Goal: Information Seeking & Learning: Compare options

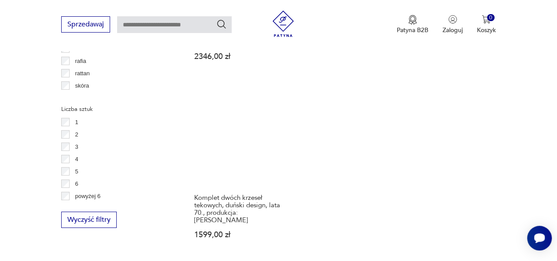
scroll to position [1260, 0]
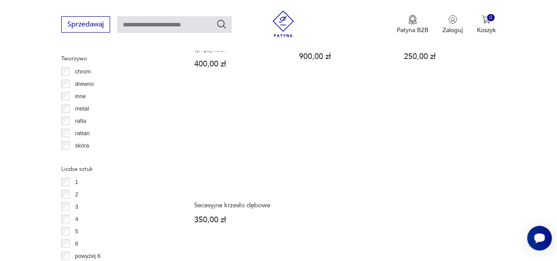
scroll to position [1200, 0]
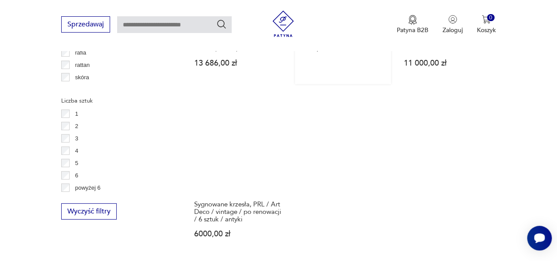
scroll to position [1252, 0]
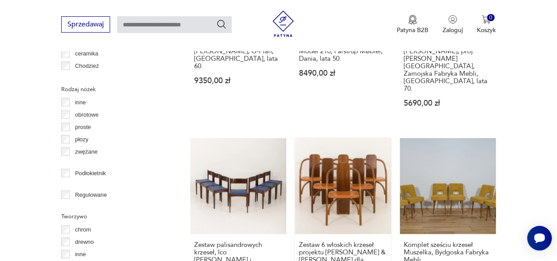
scroll to position [1253, 0]
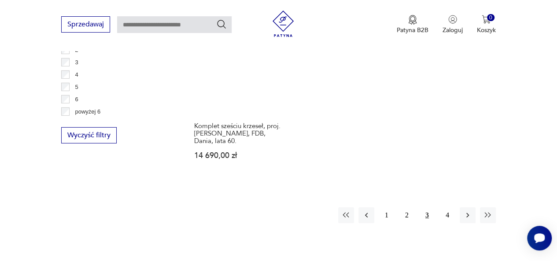
scroll to position [1340, 0]
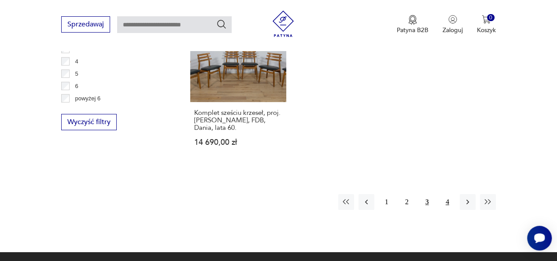
click at [447, 194] on button "4" at bounding box center [447, 202] width 16 height 16
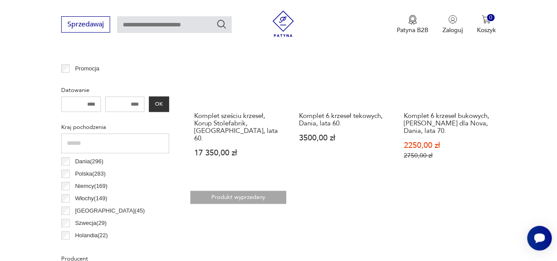
scroll to position [409, 0]
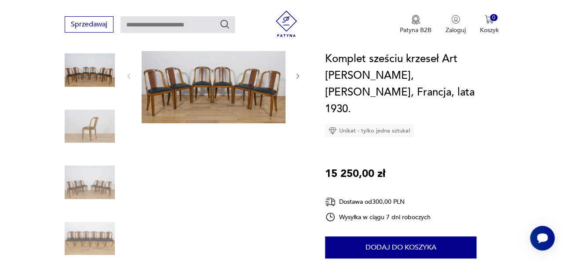
scroll to position [132, 0]
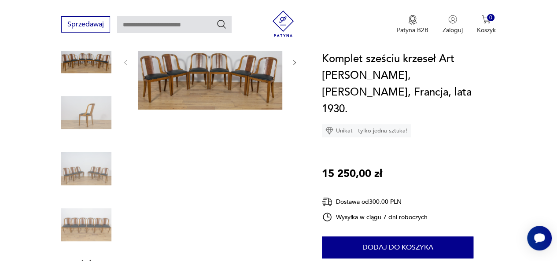
click at [199, 70] on img at bounding box center [210, 62] width 144 height 96
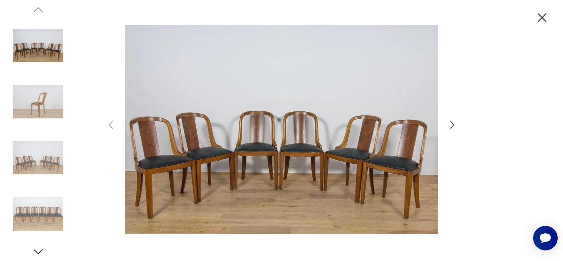
click at [454, 126] on icon "button" at bounding box center [452, 125] width 11 height 11
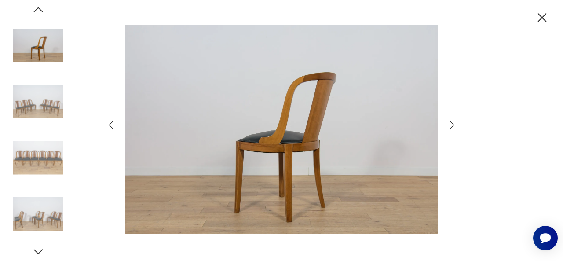
click at [453, 128] on icon "button" at bounding box center [452, 125] width 11 height 11
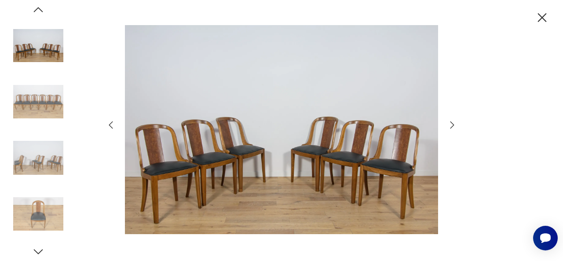
click at [452, 129] on icon "button" at bounding box center [452, 125] width 11 height 11
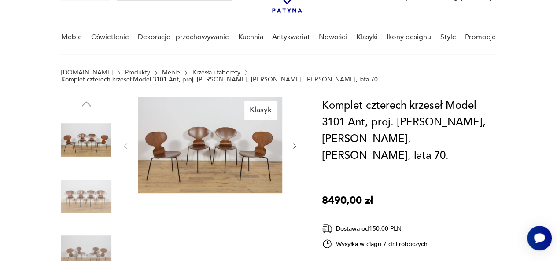
scroll to position [70, 0]
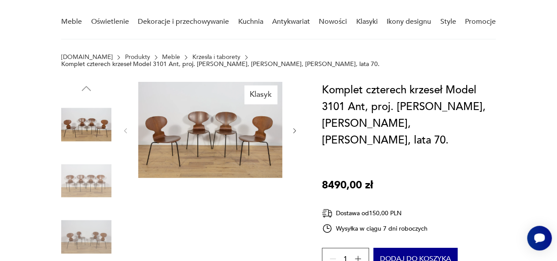
click at [202, 125] on img at bounding box center [210, 130] width 144 height 96
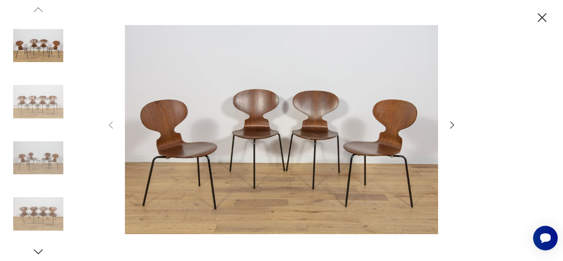
click at [451, 125] on icon "button" at bounding box center [452, 125] width 11 height 11
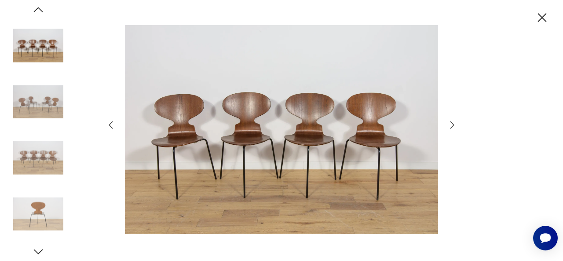
click at [451, 125] on icon "button" at bounding box center [452, 125] width 11 height 11
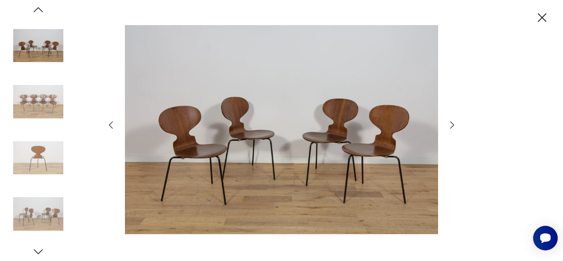
click at [451, 126] on icon "button" at bounding box center [452, 125] width 11 height 11
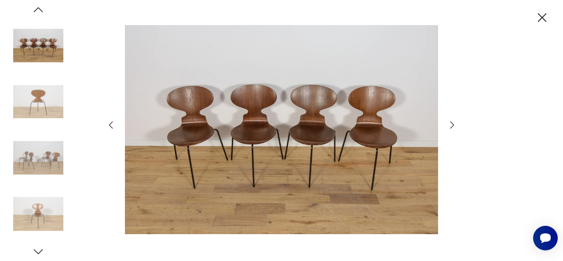
click at [451, 126] on icon "button" at bounding box center [452, 125] width 11 height 11
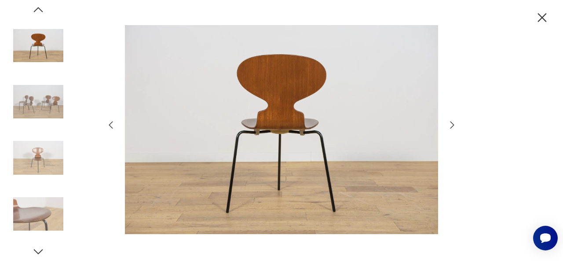
click at [451, 126] on icon "button" at bounding box center [452, 125] width 11 height 11
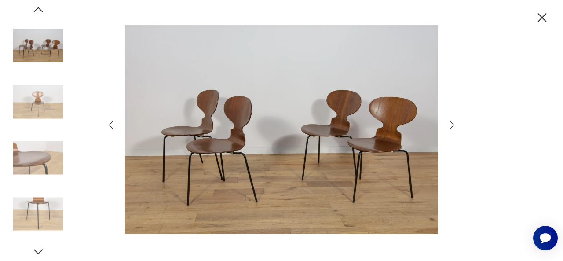
click at [451, 126] on icon "button" at bounding box center [452, 125] width 11 height 11
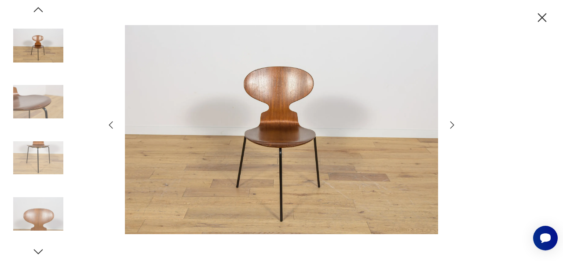
click at [451, 126] on icon "button" at bounding box center [452, 125] width 11 height 11
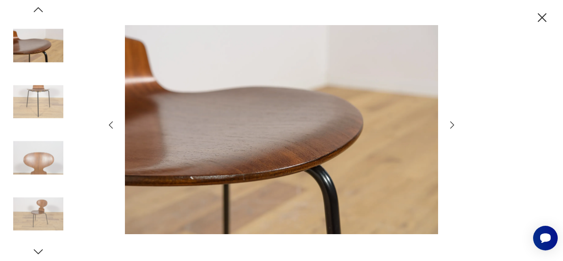
click at [451, 126] on icon "button" at bounding box center [452, 125] width 11 height 11
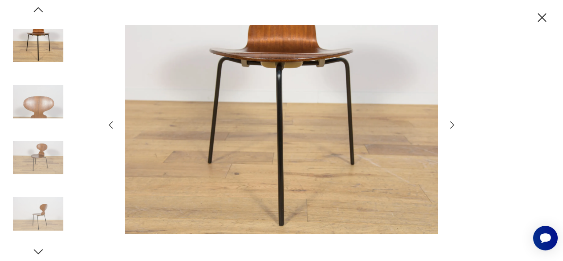
click at [543, 16] on icon "button" at bounding box center [542, 17] width 9 height 9
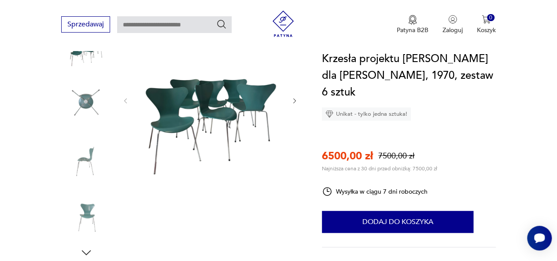
scroll to position [143, 0]
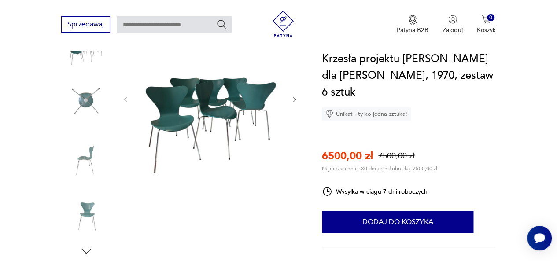
click at [217, 114] on img at bounding box center [210, 99] width 144 height 192
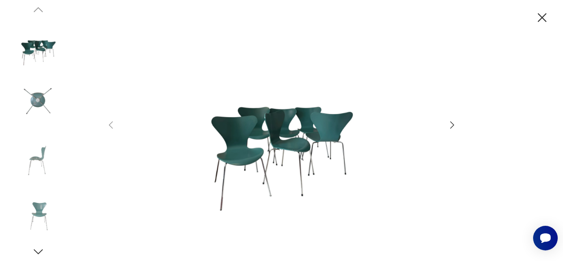
click at [451, 126] on icon "button" at bounding box center [452, 125] width 11 height 11
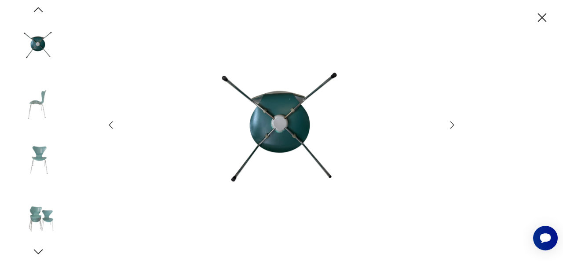
click at [451, 128] on icon "button" at bounding box center [453, 124] width 4 height 7
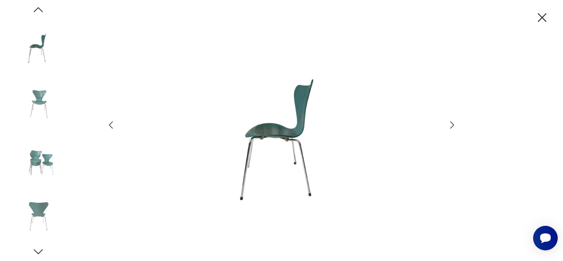
click at [451, 128] on icon "button" at bounding box center [453, 124] width 4 height 7
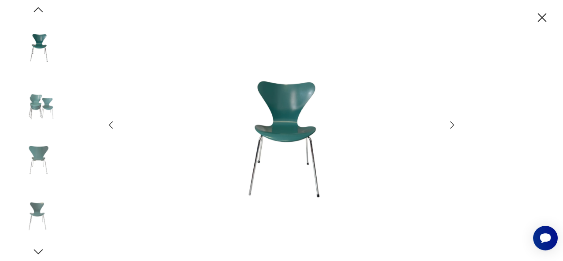
click at [451, 128] on icon "button" at bounding box center [453, 124] width 4 height 7
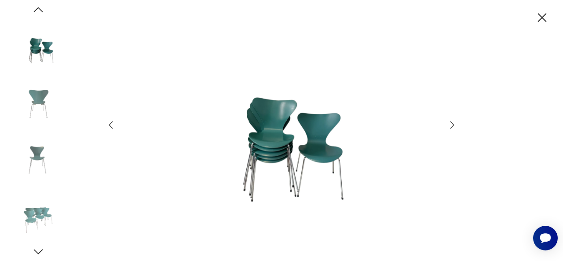
click at [451, 128] on icon "button" at bounding box center [452, 125] width 11 height 11
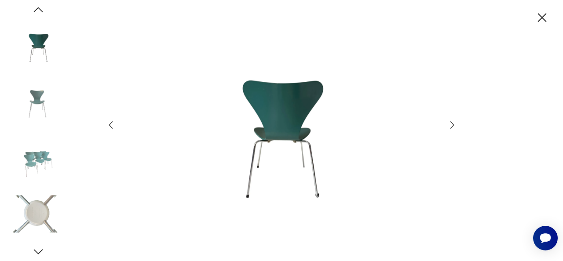
click at [451, 128] on icon "button" at bounding box center [452, 125] width 11 height 11
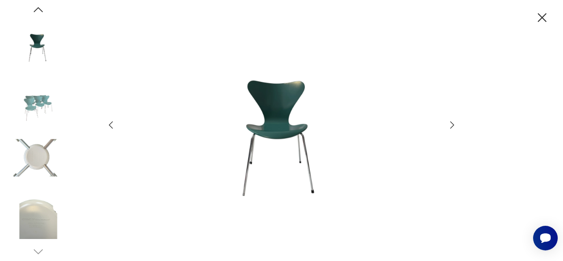
click at [451, 128] on icon "button" at bounding box center [452, 125] width 11 height 11
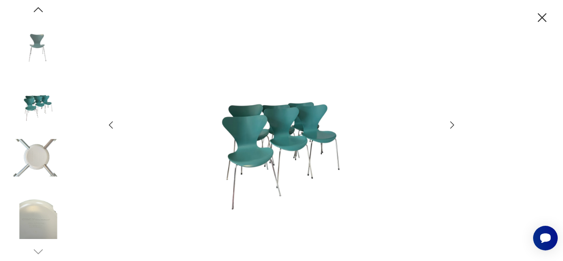
click at [451, 128] on icon "button" at bounding box center [452, 125] width 11 height 11
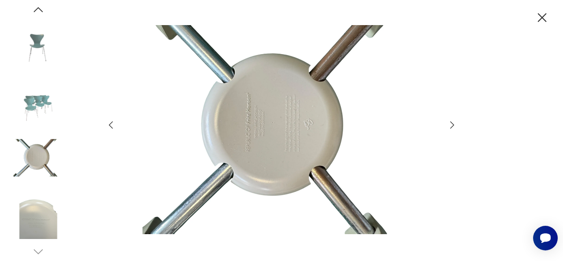
click at [451, 128] on icon "button" at bounding box center [452, 125] width 11 height 11
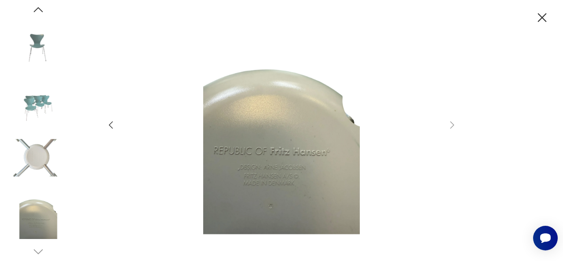
click at [545, 17] on icon "button" at bounding box center [542, 17] width 15 height 15
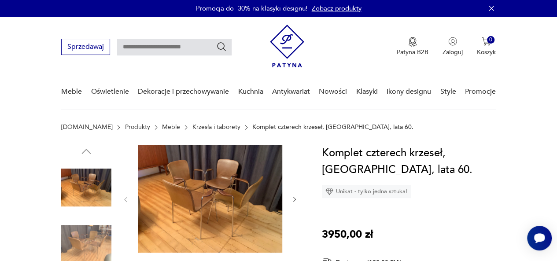
click at [213, 203] on img at bounding box center [210, 199] width 144 height 108
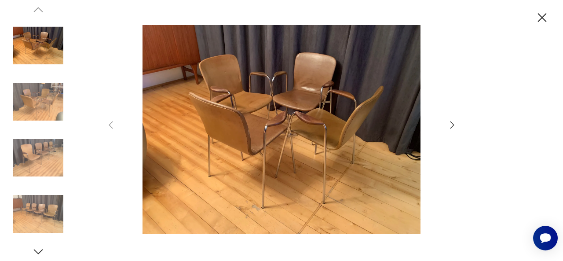
click at [451, 125] on icon "button" at bounding box center [452, 125] width 11 height 11
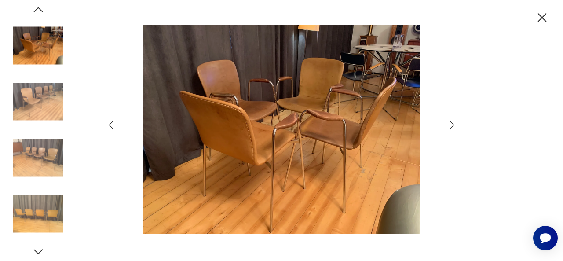
click at [451, 127] on icon "button" at bounding box center [452, 125] width 11 height 11
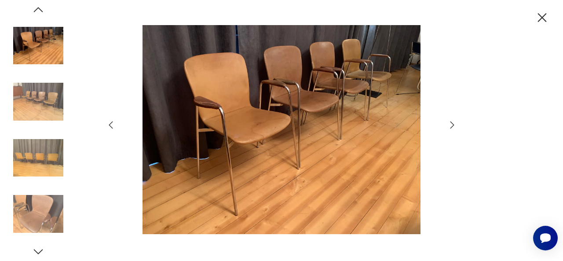
click at [451, 127] on icon "button" at bounding box center [452, 125] width 11 height 11
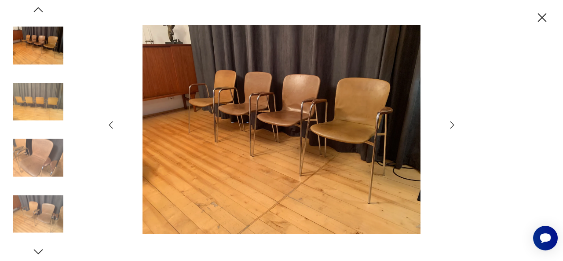
click at [451, 127] on icon "button" at bounding box center [452, 125] width 11 height 11
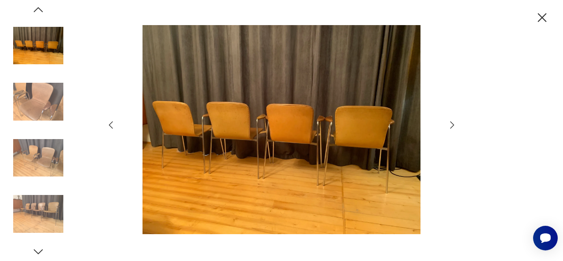
click at [451, 127] on icon "button" at bounding box center [452, 125] width 11 height 11
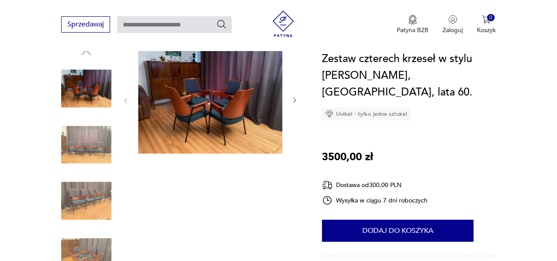
scroll to position [104, 0]
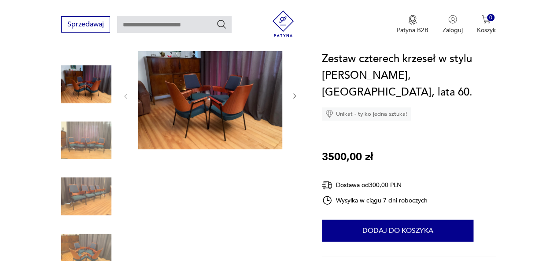
drag, startPoint x: 561, startPoint y: 37, endPoint x: 563, endPoint y: 51, distance: 13.4
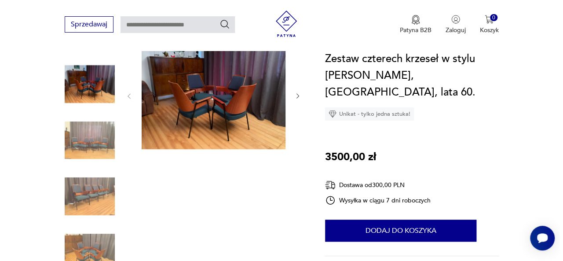
scroll to position [0, 0]
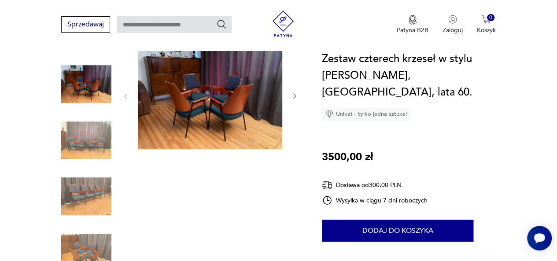
click at [203, 93] on img at bounding box center [210, 95] width 144 height 108
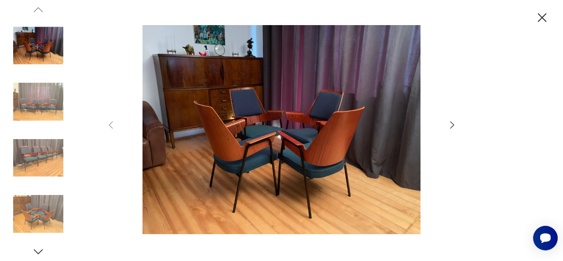
click at [448, 126] on icon "button" at bounding box center [452, 125] width 11 height 11
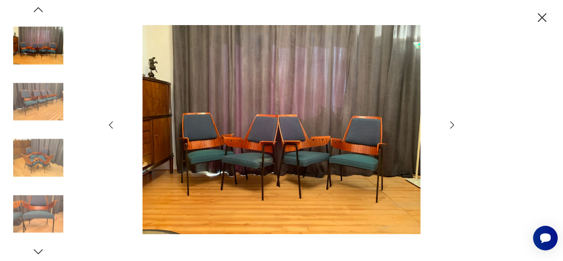
click at [448, 127] on icon "button" at bounding box center [452, 125] width 11 height 11
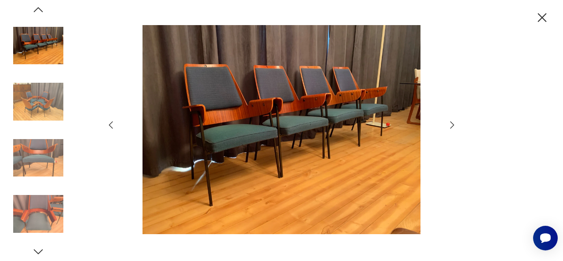
click at [448, 127] on icon "button" at bounding box center [452, 125] width 11 height 11
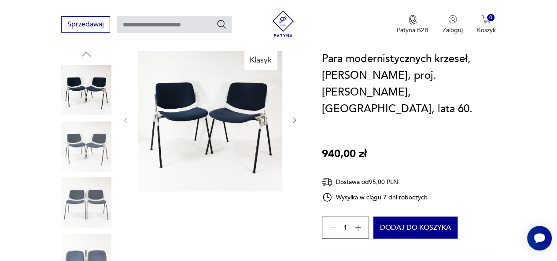
scroll to position [106, 0]
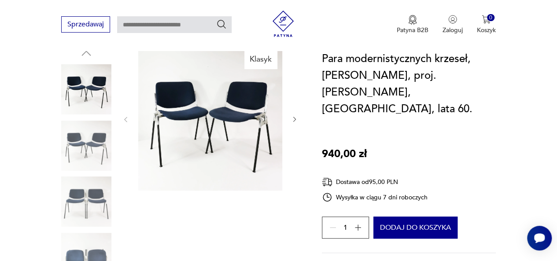
click at [294, 117] on icon "button" at bounding box center [294, 119] width 3 height 5
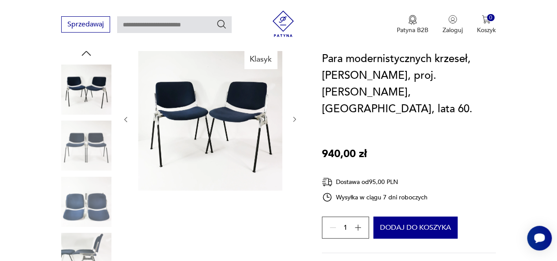
click at [294, 117] on icon "button" at bounding box center [294, 119] width 3 height 5
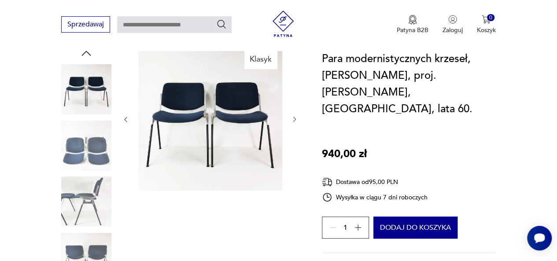
click at [294, 117] on icon "button" at bounding box center [294, 119] width 3 height 5
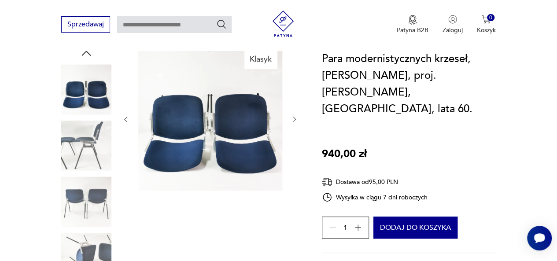
click at [294, 116] on icon "button" at bounding box center [294, 119] width 7 height 7
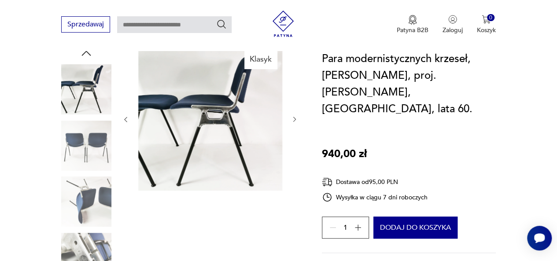
click at [294, 116] on icon "button" at bounding box center [294, 119] width 7 height 7
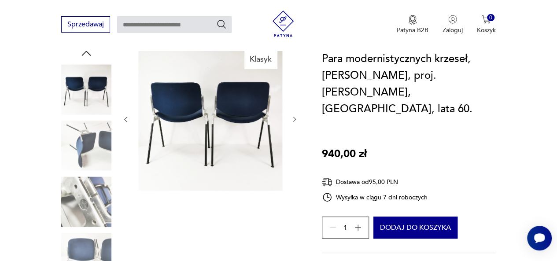
click at [294, 116] on icon "button" at bounding box center [294, 119] width 7 height 7
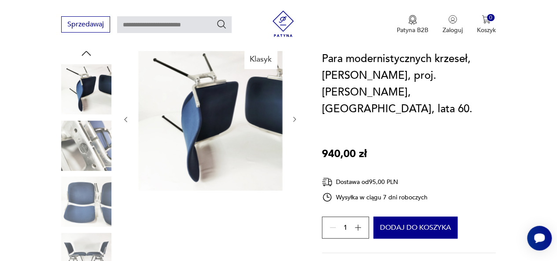
click at [294, 117] on icon "button" at bounding box center [294, 119] width 3 height 5
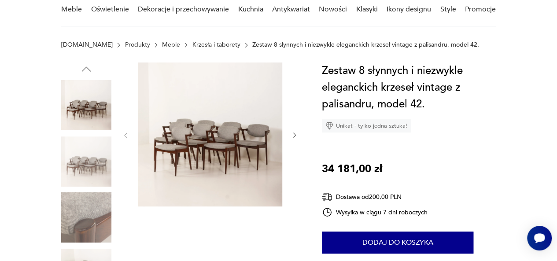
scroll to position [88, 0]
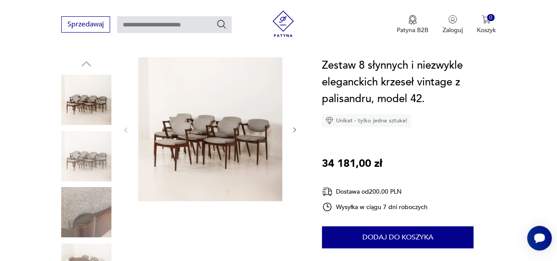
click at [198, 126] on img at bounding box center [210, 129] width 144 height 144
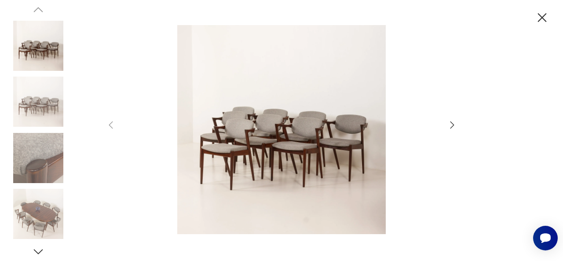
click at [449, 125] on icon "button" at bounding box center [452, 125] width 11 height 11
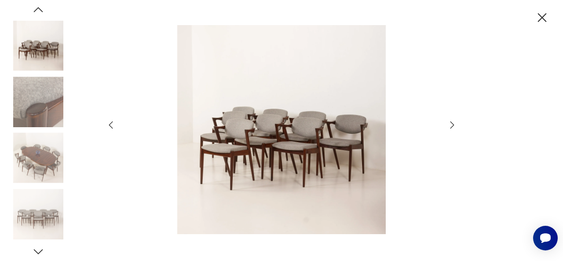
click at [449, 126] on icon "button" at bounding box center [452, 125] width 11 height 11
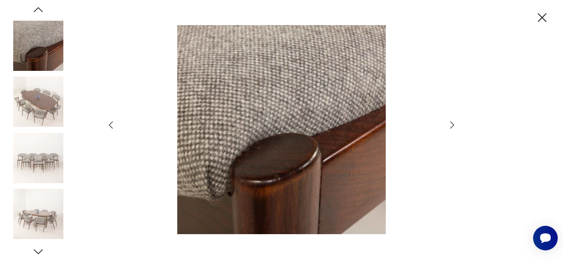
click at [449, 126] on icon "button" at bounding box center [452, 125] width 11 height 11
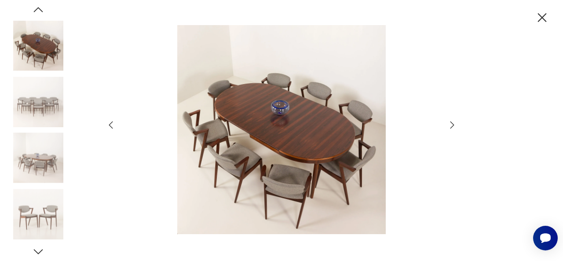
click at [449, 127] on icon "button" at bounding box center [452, 125] width 11 height 11
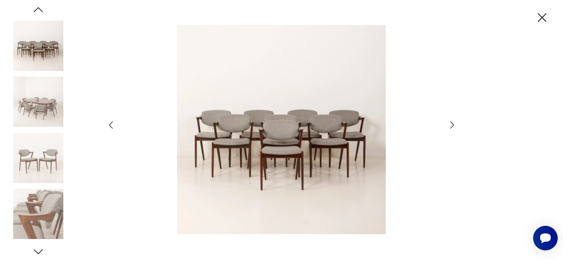
click at [449, 127] on icon "button" at bounding box center [452, 125] width 11 height 11
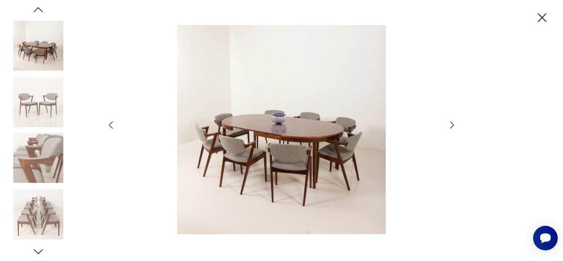
click at [449, 127] on icon "button" at bounding box center [452, 125] width 11 height 11
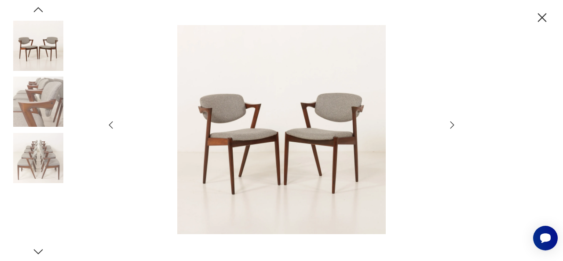
click at [449, 127] on icon "button" at bounding box center [452, 125] width 11 height 11
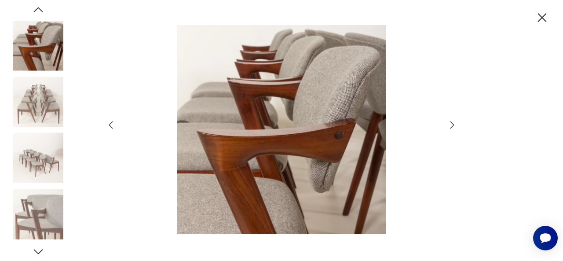
click at [449, 127] on icon "button" at bounding box center [452, 125] width 11 height 11
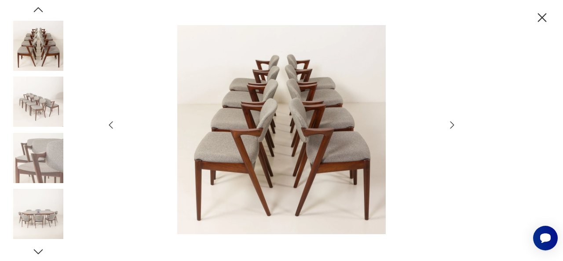
click at [449, 127] on icon "button" at bounding box center [452, 125] width 11 height 11
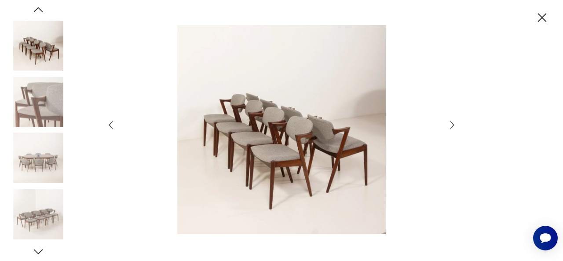
click at [449, 127] on icon "button" at bounding box center [452, 125] width 11 height 11
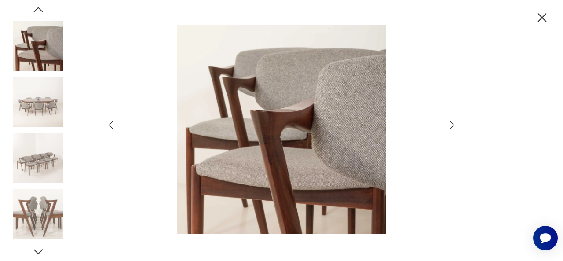
click at [449, 127] on icon "button" at bounding box center [452, 125] width 11 height 11
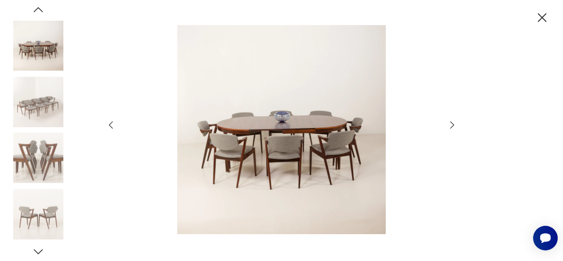
click at [449, 127] on icon "button" at bounding box center [452, 125] width 11 height 11
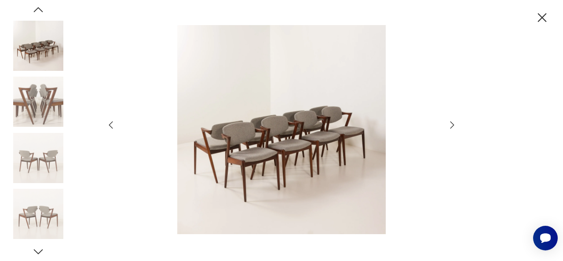
click at [546, 18] on icon "button" at bounding box center [542, 17] width 15 height 15
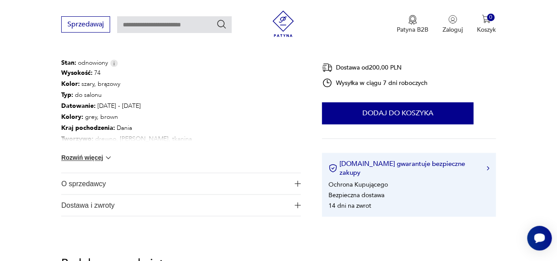
scroll to position [510, 0]
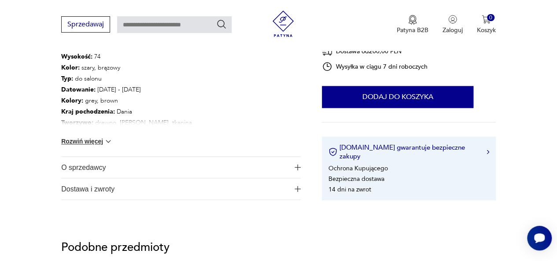
click at [105, 138] on img at bounding box center [108, 141] width 9 height 9
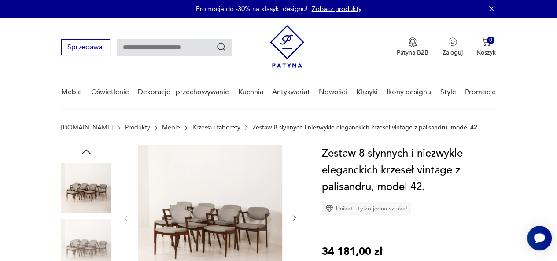
scroll to position [228, 0]
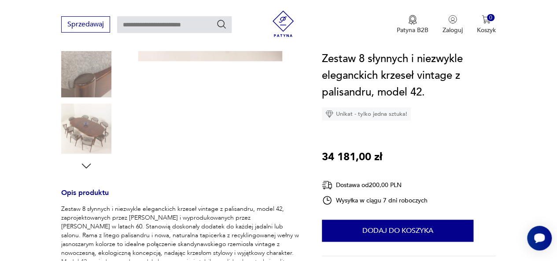
click at [91, 130] on img at bounding box center [86, 128] width 50 height 50
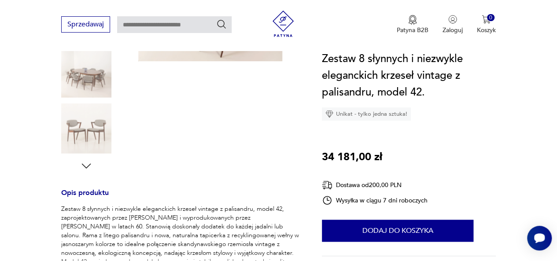
click at [92, 131] on img at bounding box center [86, 128] width 50 height 50
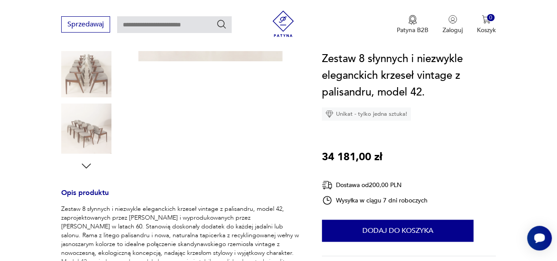
click at [92, 131] on img at bounding box center [86, 128] width 50 height 50
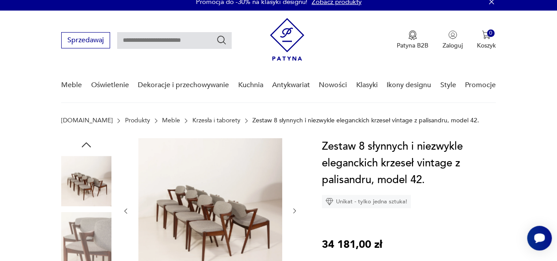
scroll to position [0, 0]
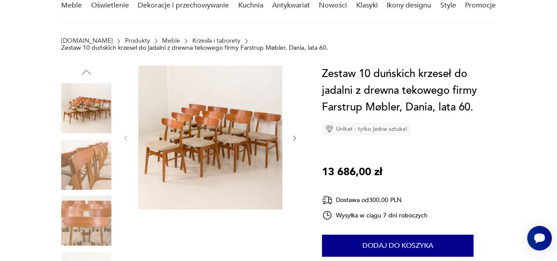
scroll to position [88, 0]
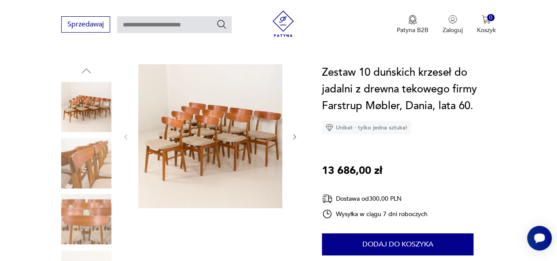
click at [85, 162] on img at bounding box center [86, 163] width 50 height 50
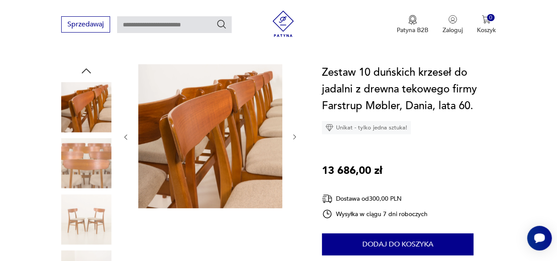
click at [290, 132] on div at bounding box center [210, 137] width 176 height 146
click at [295, 133] on icon "button" at bounding box center [294, 136] width 7 height 7
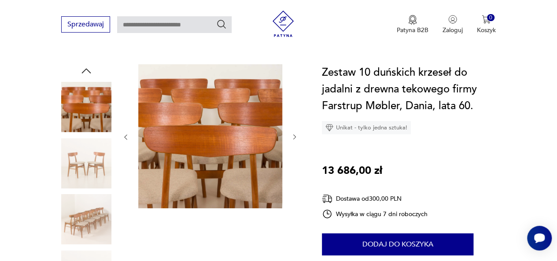
click at [294, 135] on icon "button" at bounding box center [294, 137] width 3 height 5
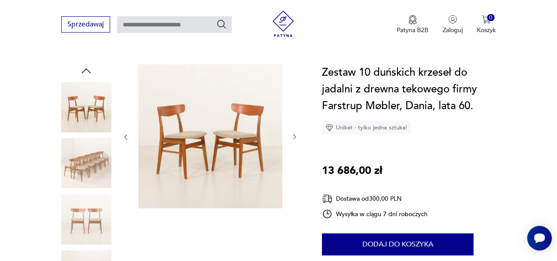
click at [294, 135] on icon "button" at bounding box center [294, 137] width 3 height 5
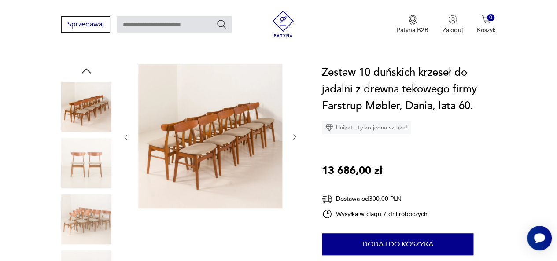
click at [293, 135] on icon "button" at bounding box center [294, 137] width 3 height 5
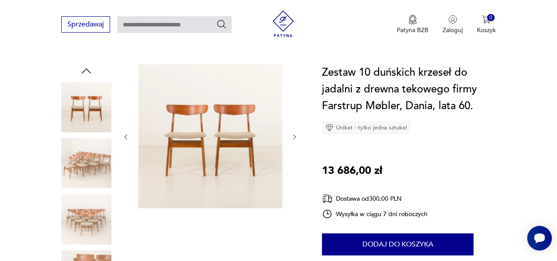
click at [293, 135] on icon "button" at bounding box center [294, 137] width 3 height 5
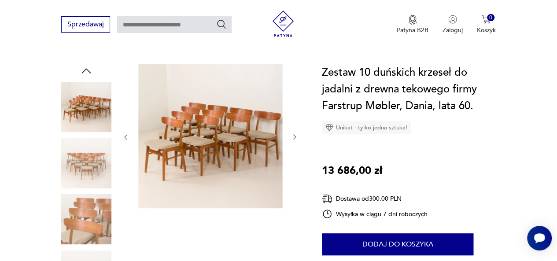
click at [293, 135] on icon "button" at bounding box center [294, 137] width 3 height 5
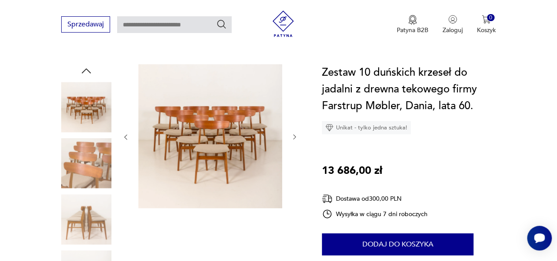
click at [293, 133] on icon "button" at bounding box center [294, 136] width 7 height 7
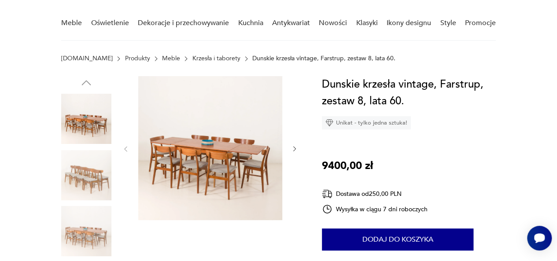
scroll to position [70, 0]
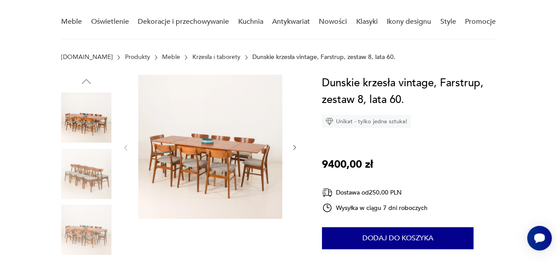
click at [97, 171] on img at bounding box center [86, 174] width 50 height 50
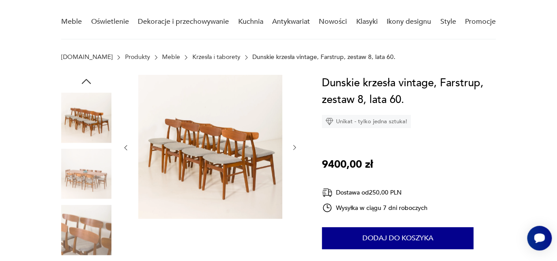
click at [293, 148] on icon "button" at bounding box center [294, 147] width 7 height 7
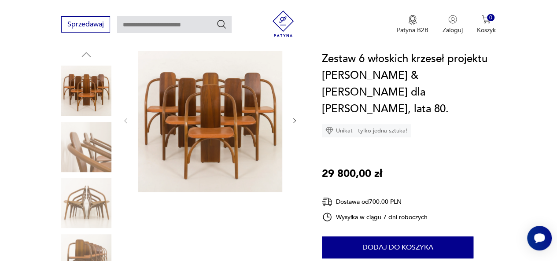
scroll to position [106, 0]
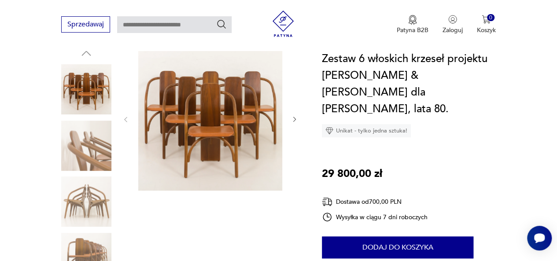
click at [292, 116] on icon "button" at bounding box center [294, 119] width 7 height 7
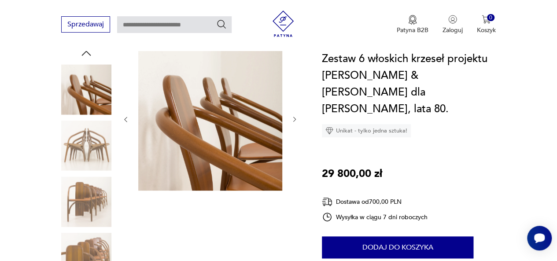
click at [291, 116] on icon "button" at bounding box center [294, 119] width 7 height 7
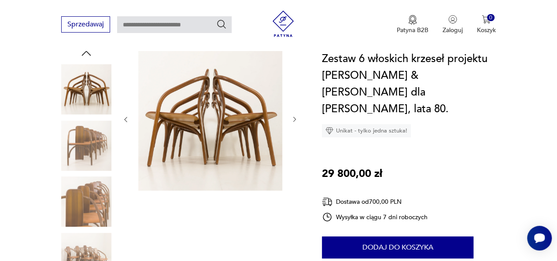
click at [291, 116] on icon "button" at bounding box center [294, 119] width 7 height 7
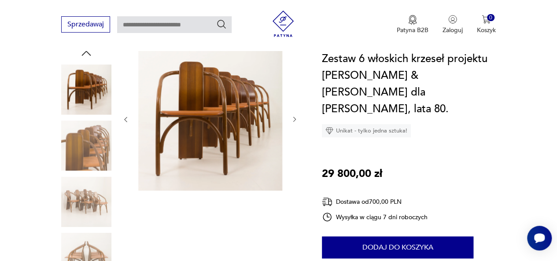
click at [291, 116] on icon "button" at bounding box center [294, 119] width 7 height 7
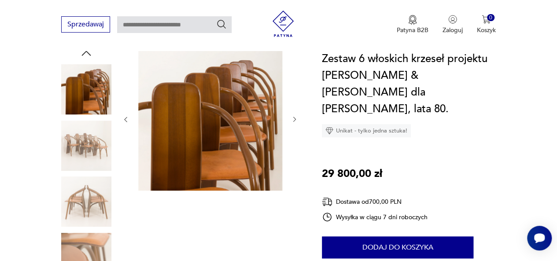
click at [291, 116] on icon "button" at bounding box center [294, 119] width 7 height 7
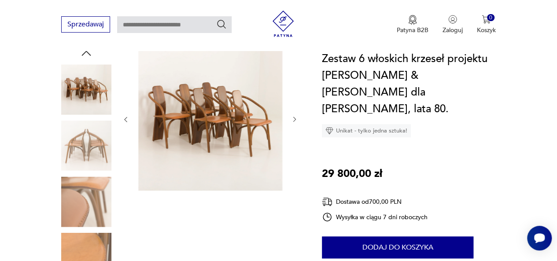
click at [291, 116] on icon "button" at bounding box center [294, 119] width 7 height 7
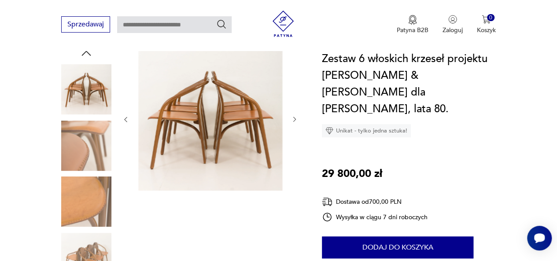
click at [291, 116] on icon "button" at bounding box center [294, 119] width 7 height 7
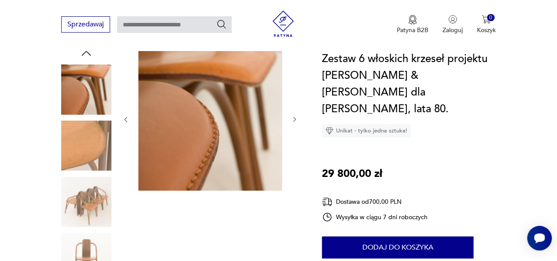
click at [291, 116] on icon "button" at bounding box center [294, 119] width 7 height 7
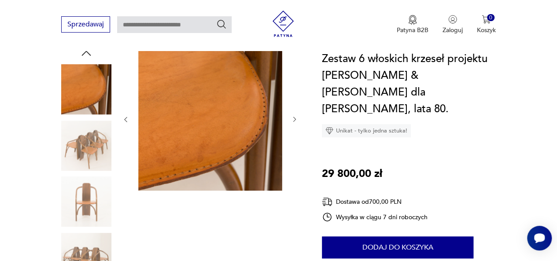
click at [291, 116] on icon "button" at bounding box center [294, 119] width 7 height 7
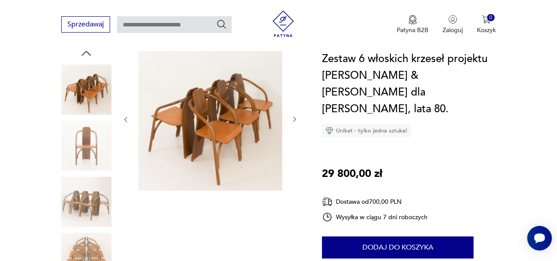
click at [291, 116] on icon "button" at bounding box center [294, 119] width 7 height 7
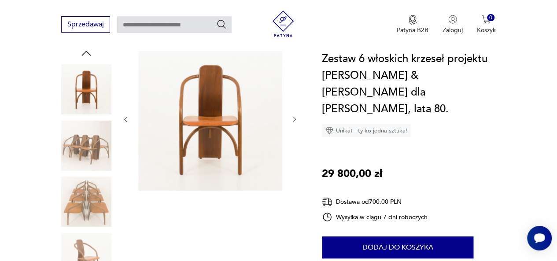
click at [291, 116] on icon "button" at bounding box center [294, 119] width 7 height 7
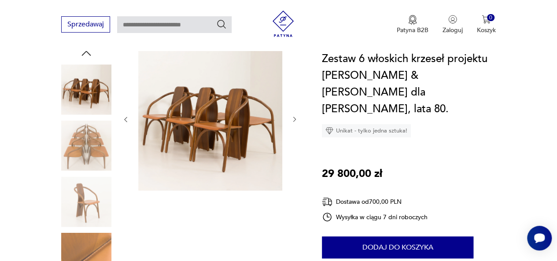
click at [291, 116] on icon "button" at bounding box center [294, 119] width 7 height 7
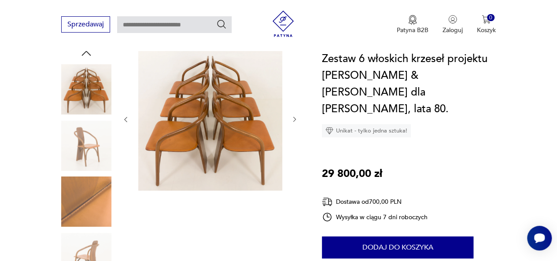
click at [291, 116] on icon "button" at bounding box center [294, 119] width 7 height 7
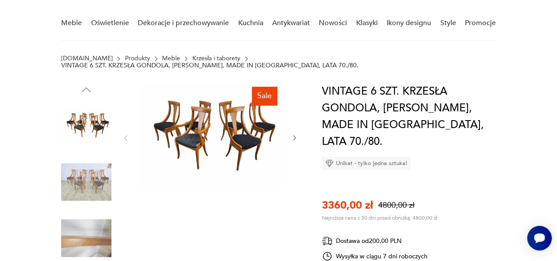
scroll to position [70, 0]
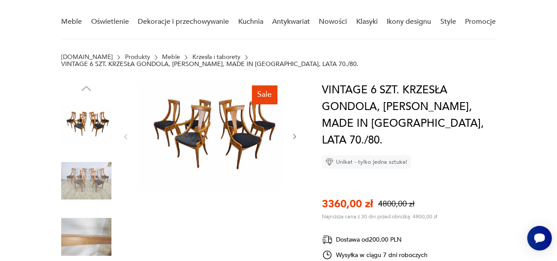
click at [295, 134] on icon "button" at bounding box center [294, 136] width 3 height 5
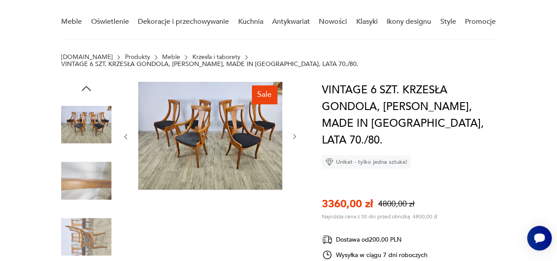
click at [295, 133] on icon "button" at bounding box center [294, 136] width 7 height 7
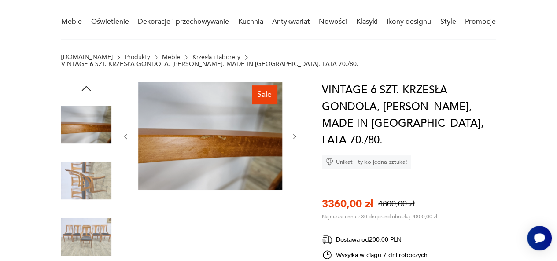
click at [295, 133] on icon "button" at bounding box center [294, 136] width 7 height 7
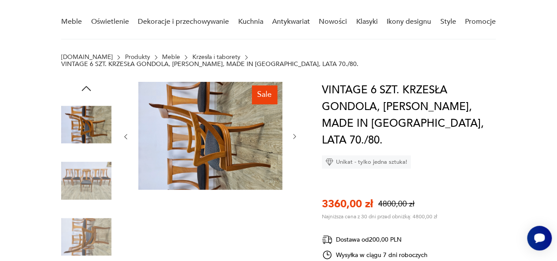
click at [295, 133] on icon "button" at bounding box center [294, 136] width 7 height 7
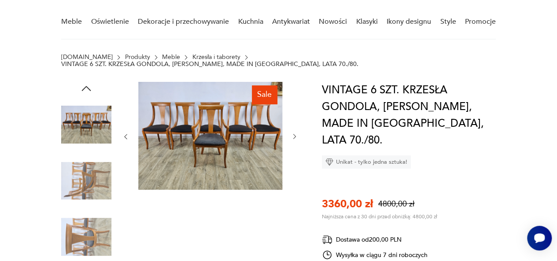
click at [295, 133] on icon "button" at bounding box center [294, 136] width 7 height 7
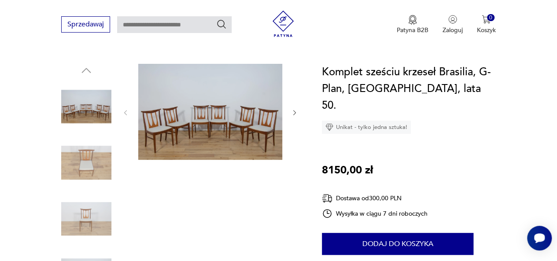
scroll to position [88, 0]
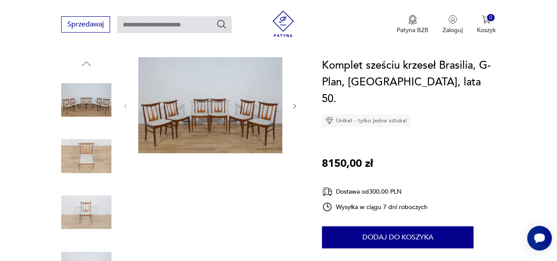
click at [247, 111] on img at bounding box center [210, 105] width 144 height 96
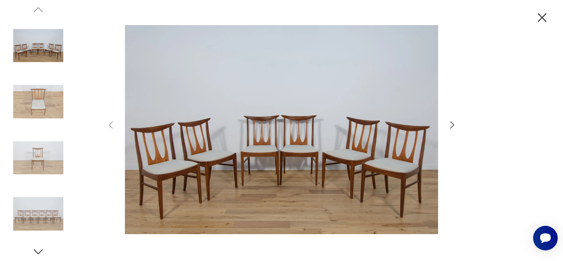
click at [450, 125] on icon "button" at bounding box center [452, 125] width 11 height 11
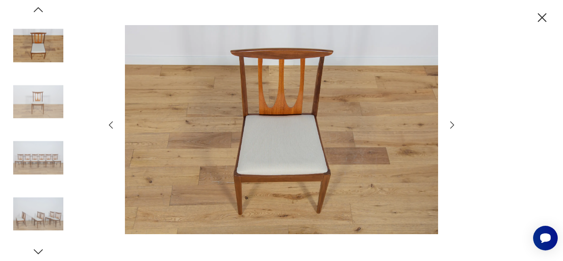
click at [450, 125] on icon "button" at bounding box center [452, 125] width 11 height 11
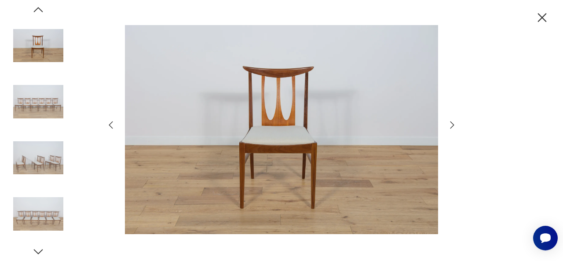
click at [450, 125] on icon "button" at bounding box center [452, 125] width 11 height 11
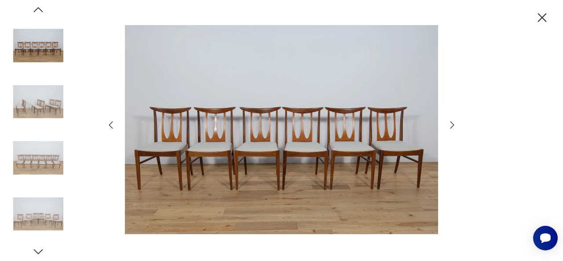
click at [450, 125] on icon "button" at bounding box center [452, 125] width 11 height 11
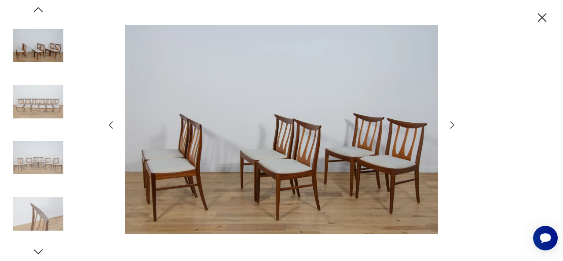
click at [450, 126] on icon "button" at bounding box center [452, 125] width 11 height 11
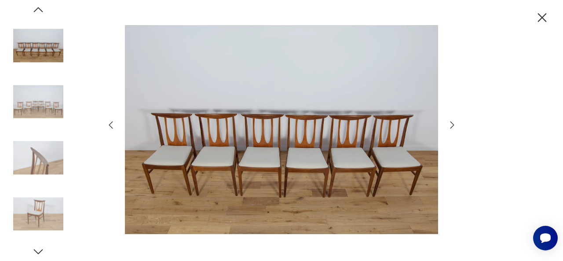
click at [449, 126] on icon "button" at bounding box center [452, 125] width 11 height 11
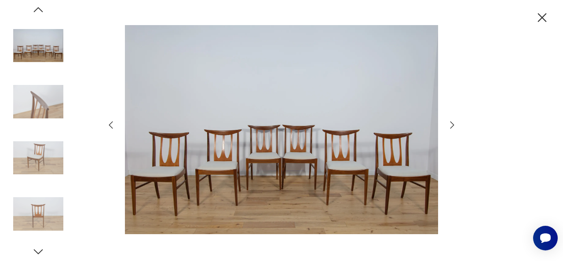
click at [449, 126] on icon "button" at bounding box center [452, 125] width 11 height 11
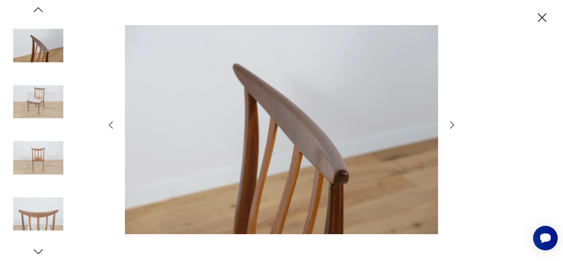
click at [449, 126] on icon "button" at bounding box center [452, 125] width 11 height 11
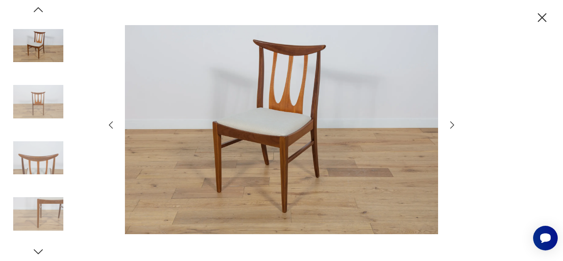
click at [541, 18] on icon "button" at bounding box center [542, 17] width 9 height 9
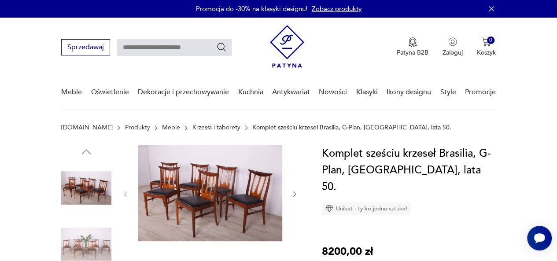
click at [195, 197] on img at bounding box center [210, 193] width 144 height 96
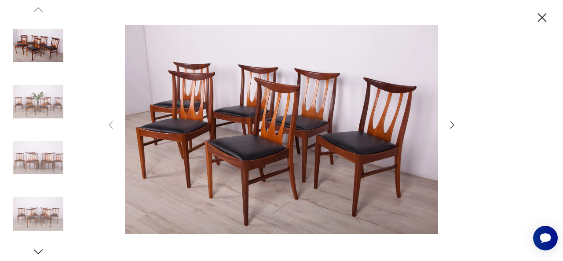
click at [453, 125] on icon "button" at bounding box center [453, 124] width 4 height 7
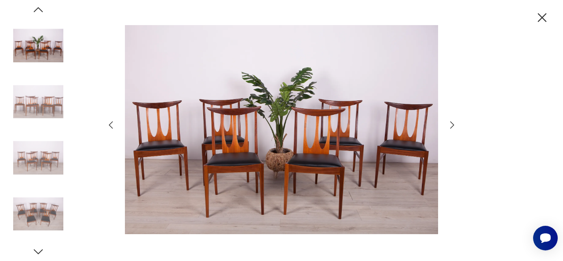
click at [452, 125] on icon "button" at bounding box center [452, 125] width 11 height 11
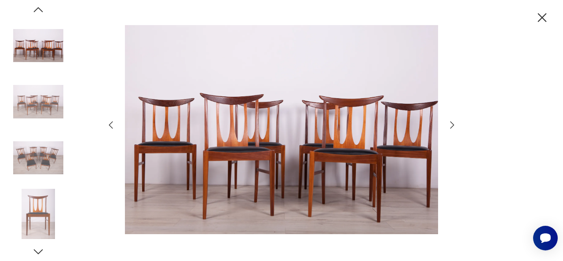
click at [452, 125] on icon "button" at bounding box center [452, 125] width 11 height 11
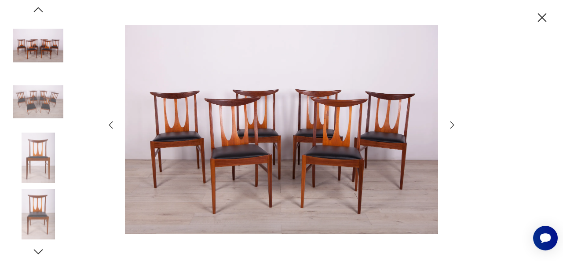
click at [452, 125] on icon "button" at bounding box center [452, 125] width 11 height 11
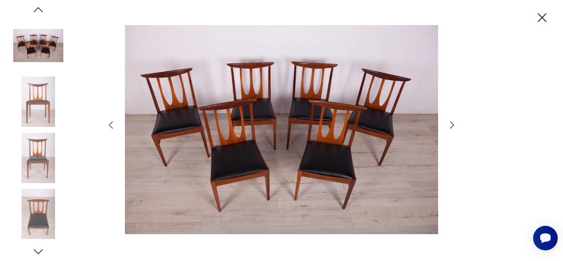
click at [452, 125] on icon "button" at bounding box center [452, 125] width 11 height 11
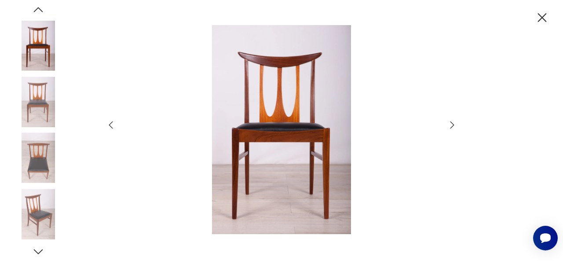
click at [452, 125] on icon "button" at bounding box center [452, 125] width 11 height 11
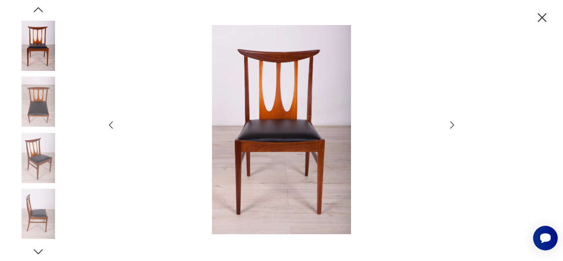
click at [452, 125] on icon "button" at bounding box center [452, 125] width 11 height 11
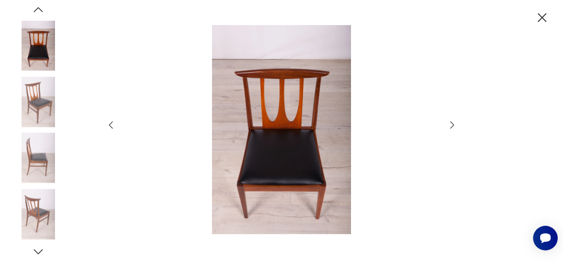
click at [455, 124] on icon "button" at bounding box center [452, 125] width 11 height 11
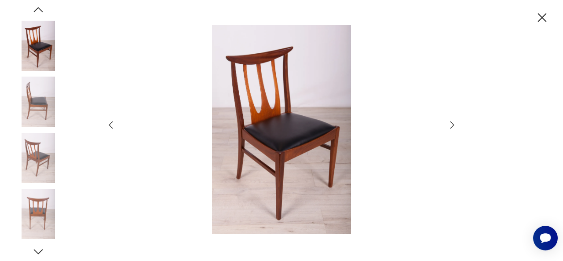
click at [539, 16] on icon "button" at bounding box center [542, 17] width 15 height 15
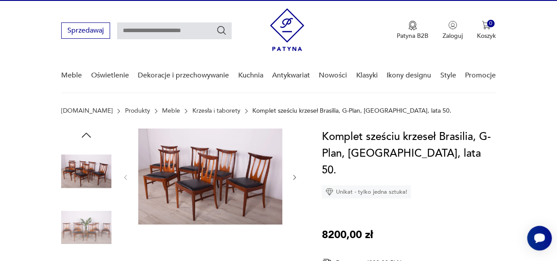
scroll to position [18, 0]
